Goal: Complete application form

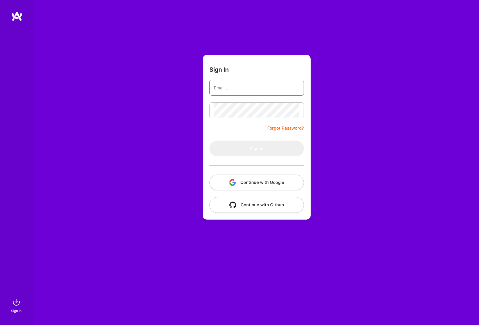
type input "[EMAIL_ADDRESS][DOMAIN_NAME]"
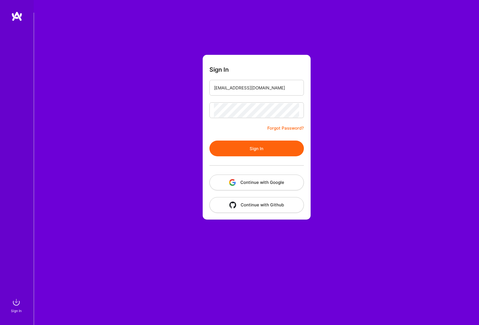
click at [240, 141] on button "Sign In" at bounding box center [256, 149] width 94 height 16
